Goal: Navigation & Orientation: Find specific page/section

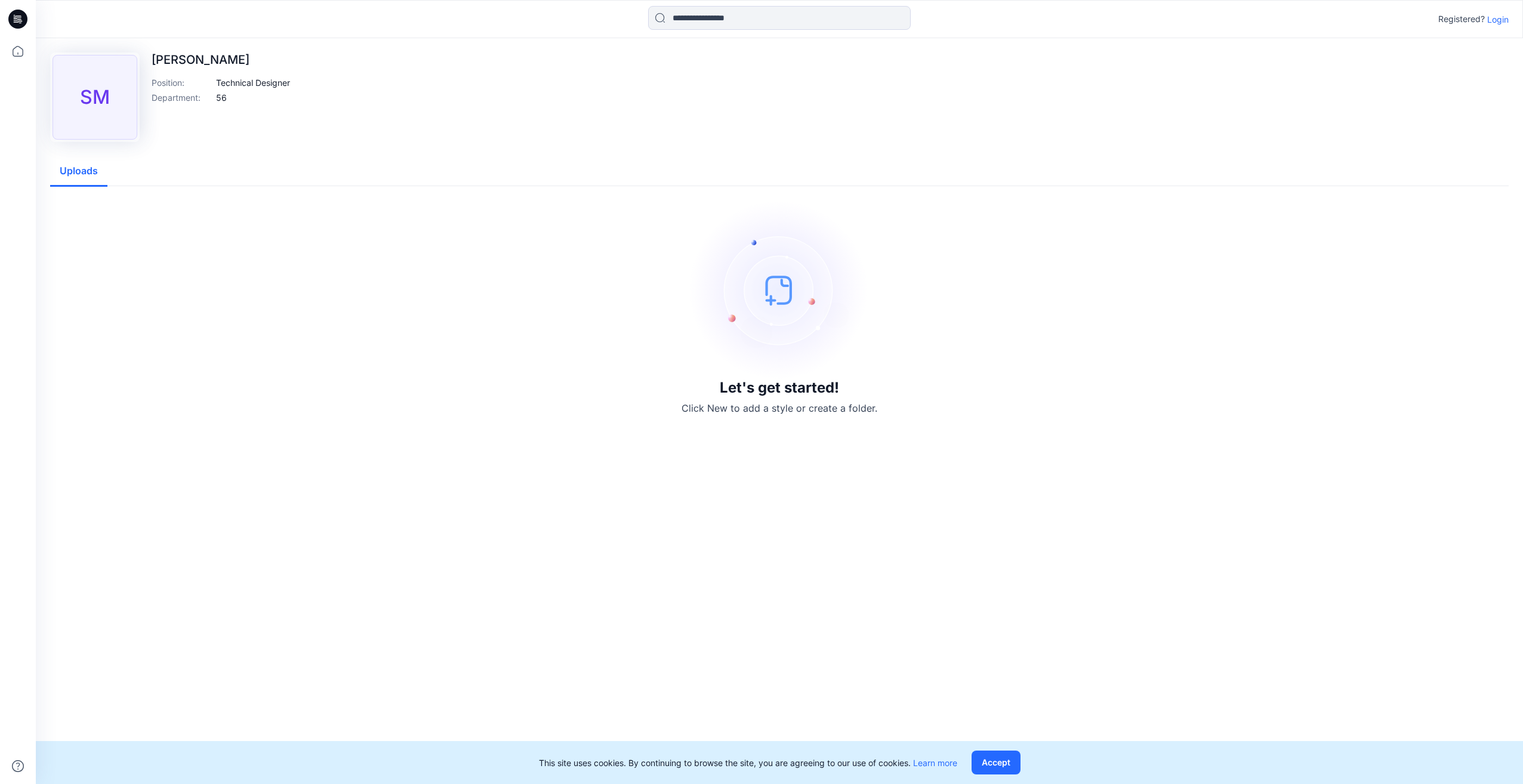
click at [777, 287] on img at bounding box center [779, 289] width 179 height 179
click at [784, 389] on h3 "Let's get started!" at bounding box center [779, 387] width 119 height 16
click at [772, 298] on img at bounding box center [779, 289] width 179 height 179
click at [990, 765] on button "Accept" at bounding box center [996, 762] width 49 height 24
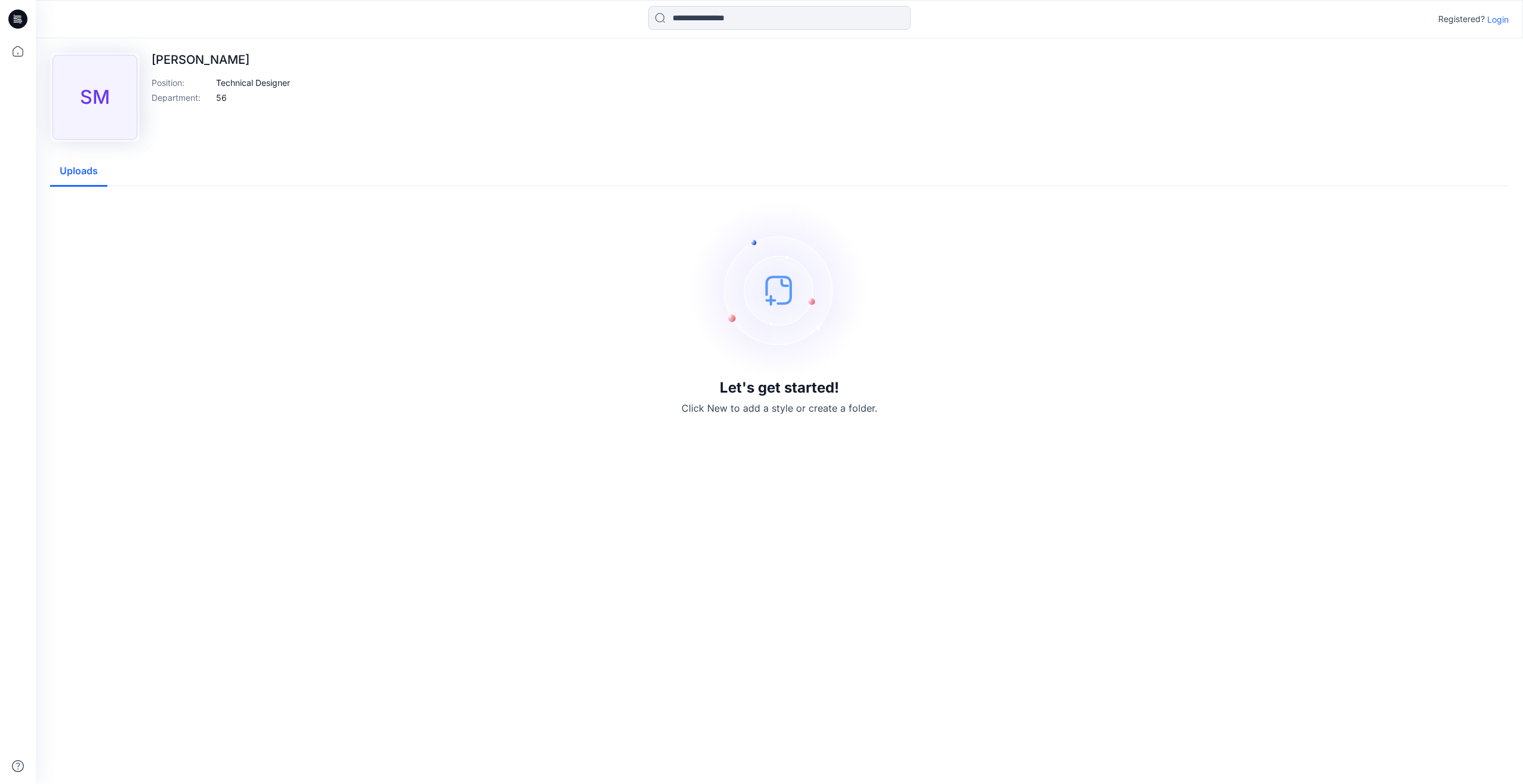
click at [777, 297] on img at bounding box center [779, 289] width 179 height 179
drag, startPoint x: 769, startPoint y: 408, endPoint x: 747, endPoint y: 202, distance: 207.2
click at [769, 406] on p "Click New to add a style or create a folder." at bounding box center [779, 408] width 196 height 15
click at [739, 412] on p "Click New to add a style or create a folder." at bounding box center [779, 408] width 196 height 15
click at [739, 410] on p "Click New to add a style or create a folder." at bounding box center [779, 408] width 196 height 15
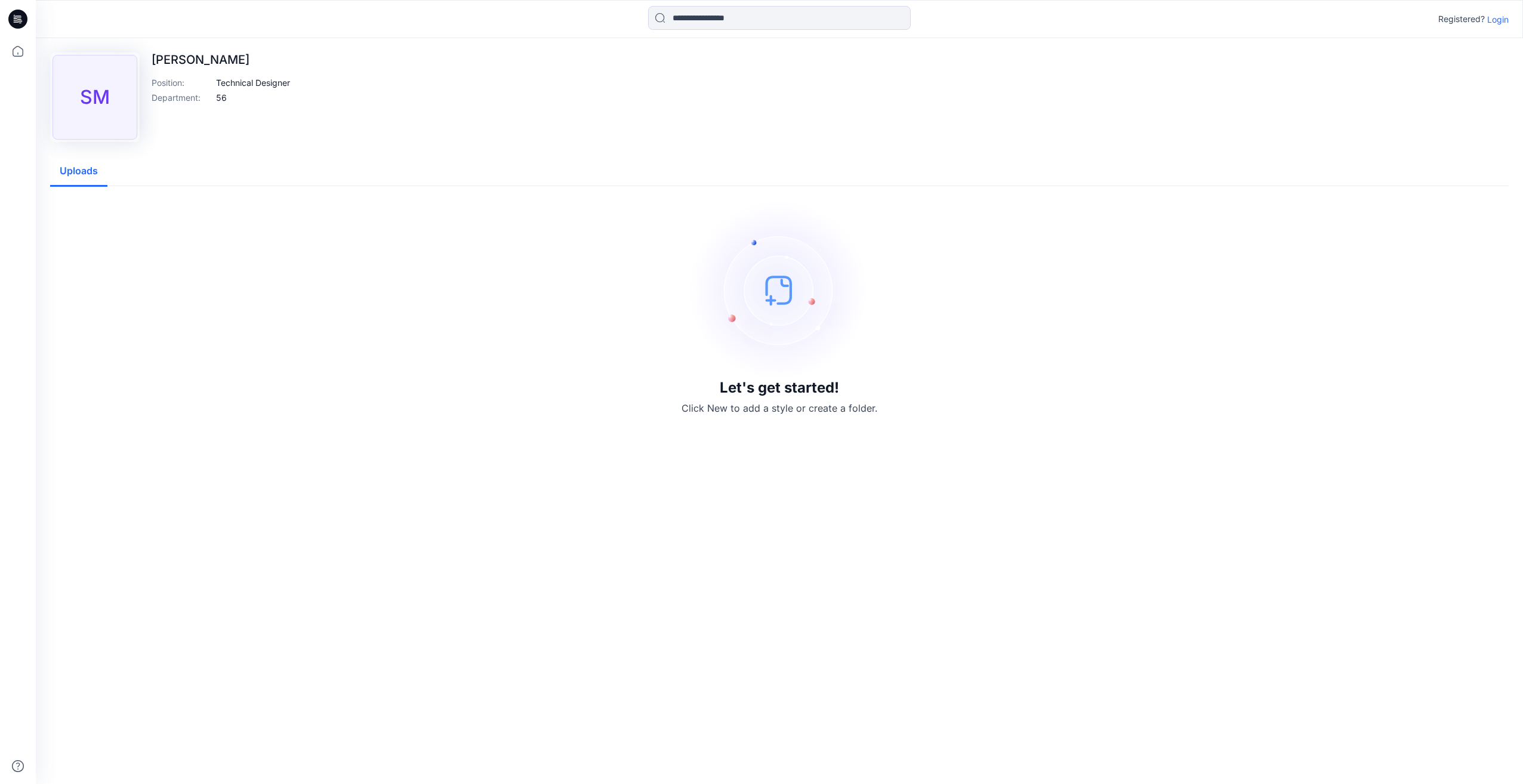
click at [79, 105] on div "SM" at bounding box center [95, 98] width 85 height 85
click at [79, 105] on div "SM" at bounding box center [95, 98] width 85 height 85
drag, startPoint x: 79, startPoint y: 105, endPoint x: 88, endPoint y: 173, distance: 68.6
click at [88, 173] on button "Uploads" at bounding box center [79, 171] width 57 height 30
click at [21, 19] on icon at bounding box center [18, 19] width 19 height 19
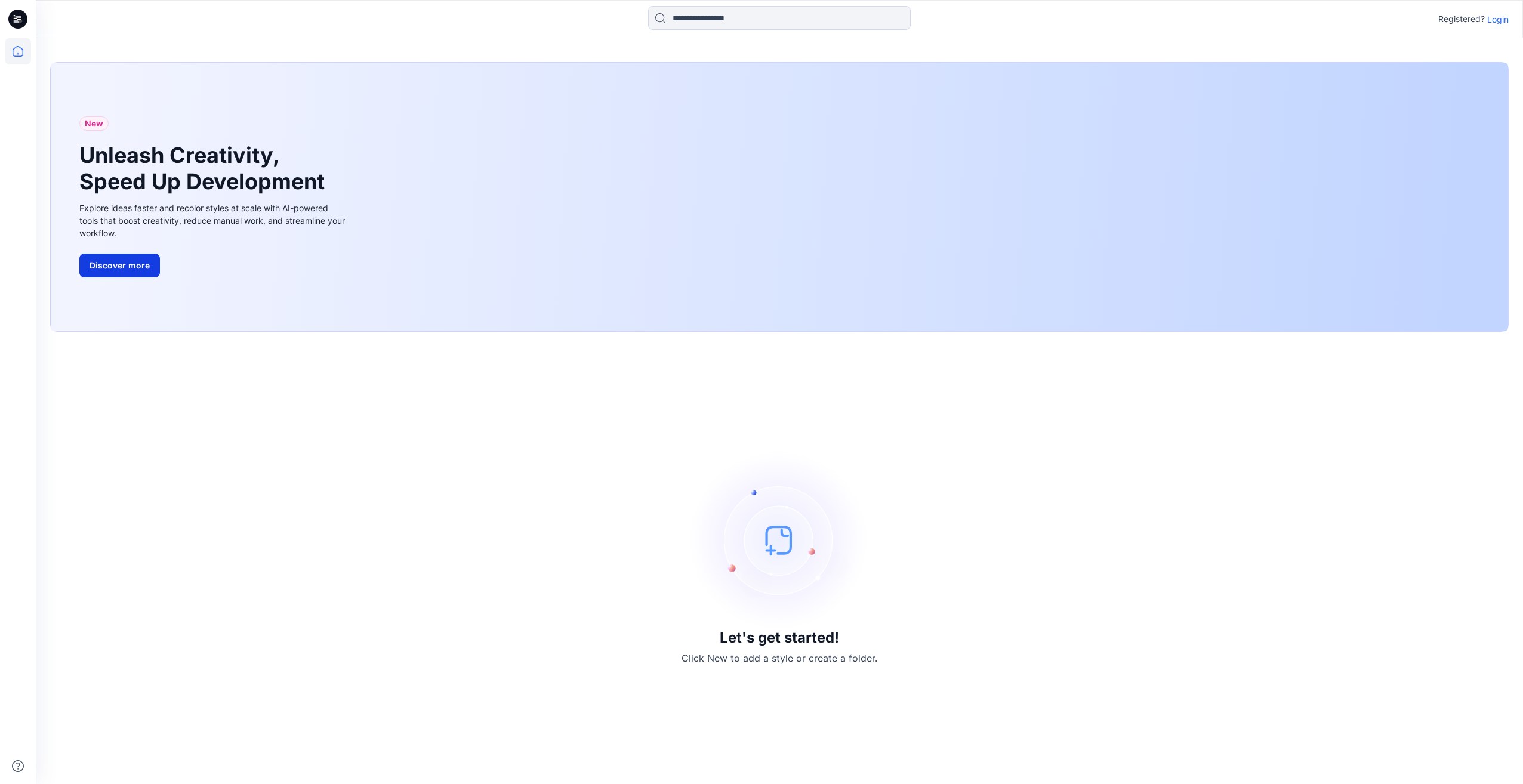
click at [105, 267] on button "Discover more" at bounding box center [119, 266] width 80 height 24
click at [779, 547] on img at bounding box center [779, 540] width 179 height 179
click at [766, 547] on img at bounding box center [779, 540] width 179 height 179
click at [1500, 16] on p "Login" at bounding box center [1498, 19] width 22 height 13
